Goal: Task Accomplishment & Management: Complete application form

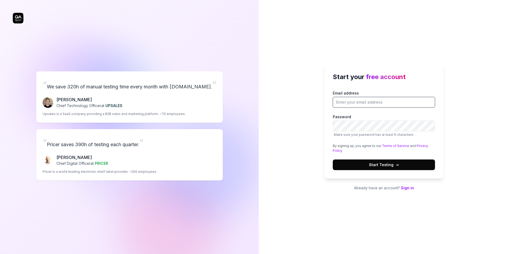
click at [365, 103] on input "Email address" at bounding box center [384, 102] width 102 height 11
type input "[PERSON_NAME][EMAIL_ADDRESS][PERSON_NAME][DOMAIN_NAME]"
click at [404, 166] on button "Start Testing →" at bounding box center [384, 165] width 102 height 11
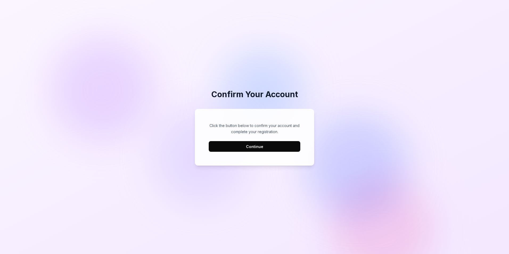
click at [276, 148] on button "Continue" at bounding box center [255, 146] width 92 height 11
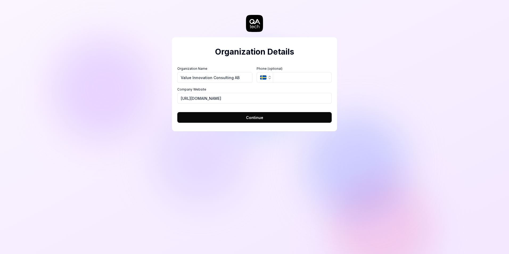
type input "Value Innovation Consulting AB"
click at [286, 80] on input "tel" at bounding box center [302, 77] width 59 height 11
type input "7"
type input "723080878"
click at [263, 119] on button "Continue" at bounding box center [254, 117] width 154 height 11
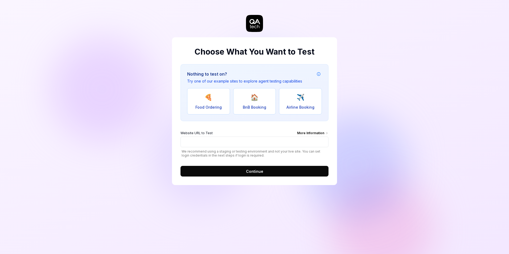
click at [321, 133] on div "More Information" at bounding box center [312, 134] width 31 height 6
click at [321, 137] on input "Website URL to Test More Information" at bounding box center [255, 142] width 148 height 11
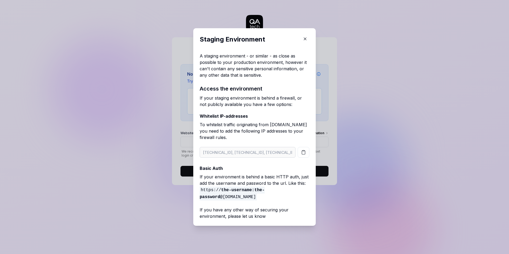
click at [245, 178] on p "If your environment is behind a basic HTTP auth, just add the username and pass…" at bounding box center [255, 187] width 110 height 27
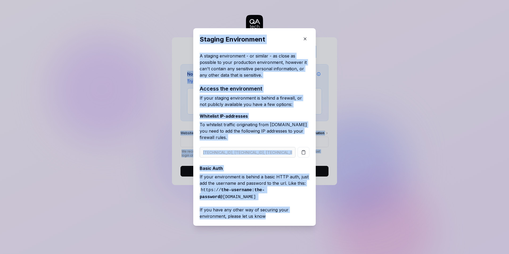
click at [224, 42] on p "Staging Environment" at bounding box center [249, 40] width 99 height 10
drag, startPoint x: 199, startPoint y: 41, endPoint x: 270, endPoint y: 219, distance: 191.9
click at [270, 219] on div "Staging Environment A staging environment - or similar - as close as possible t…" at bounding box center [255, 127] width 110 height 185
copy div "Staging Environment A staging environment - or similar - as close as possible t…"
click at [304, 41] on icon "button" at bounding box center [305, 38] width 5 height 5
